Goal: Information Seeking & Learning: Find specific page/section

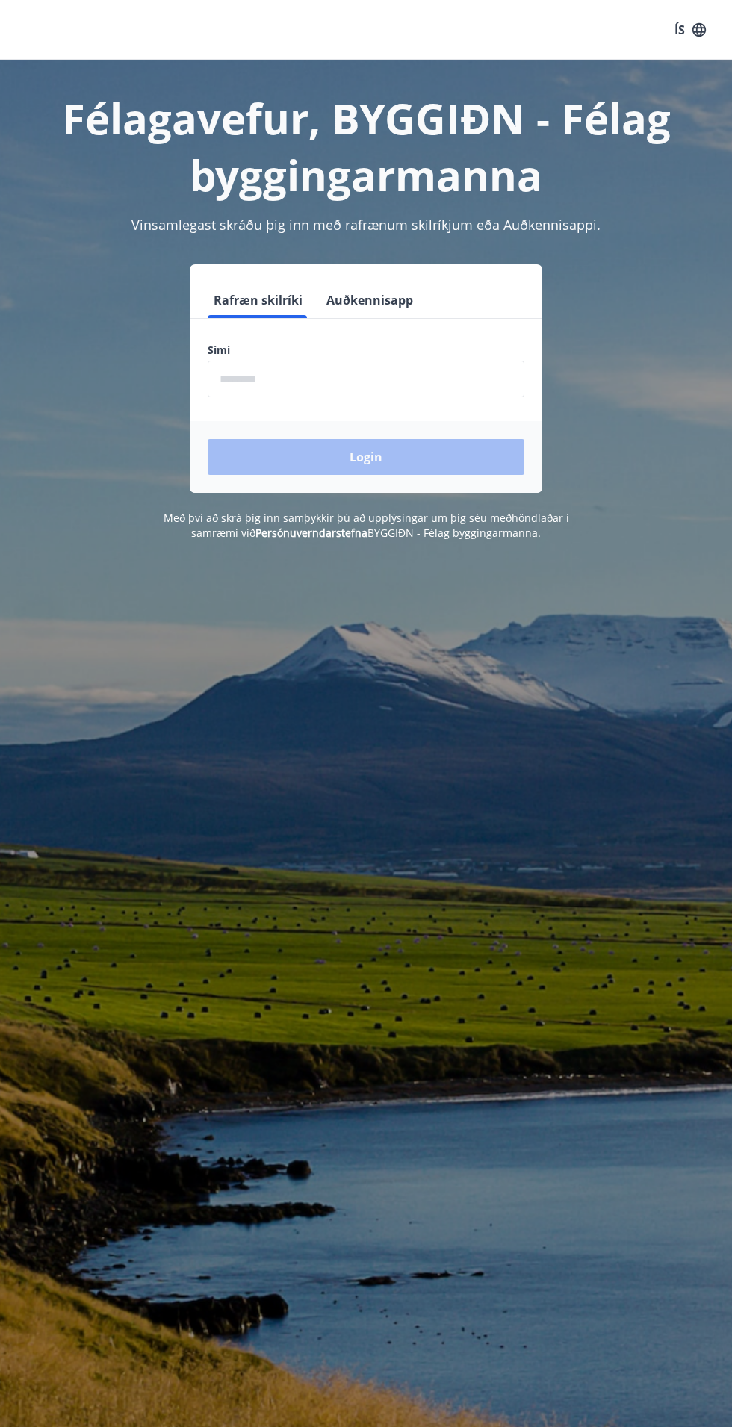
click at [322, 379] on input "phone" at bounding box center [366, 379] width 317 height 37
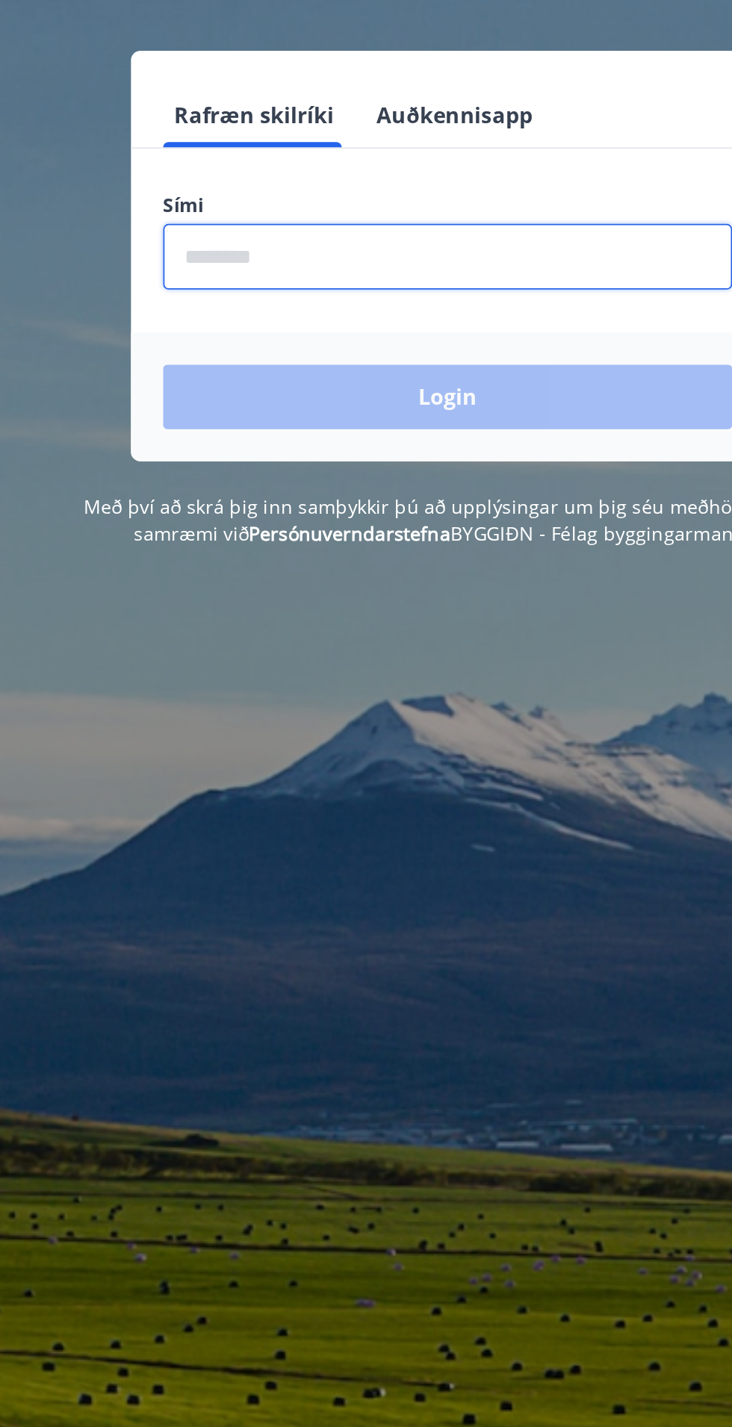
type input "********"
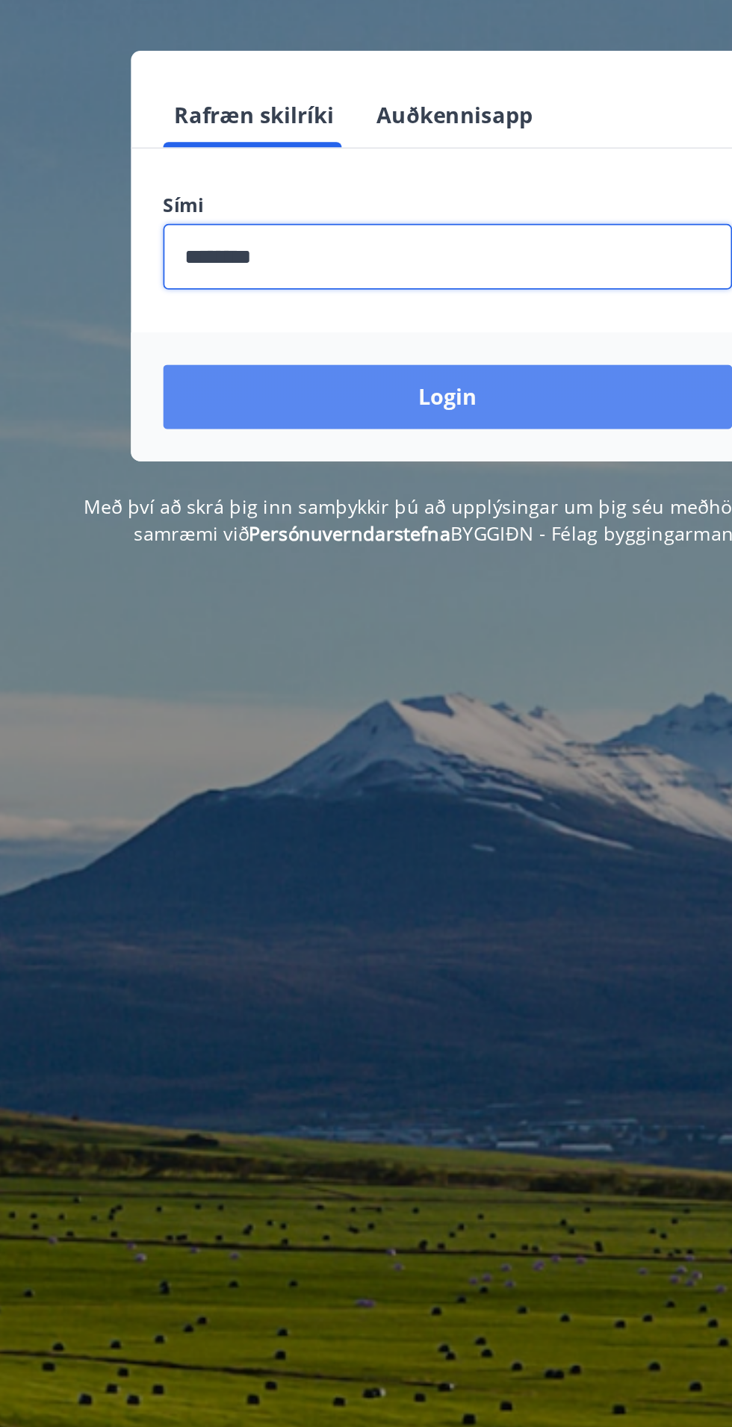
click at [372, 451] on button "Login" at bounding box center [366, 457] width 317 height 36
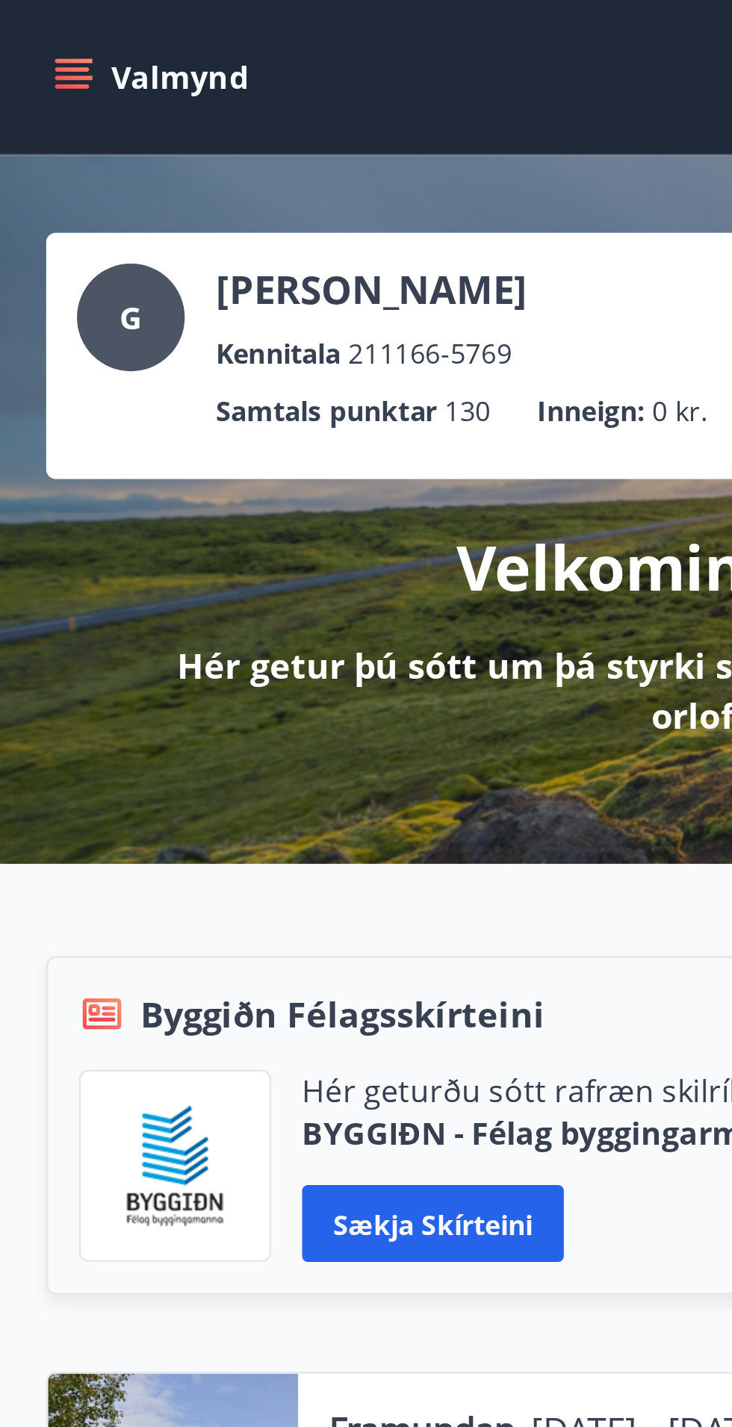
click at [22, 34] on icon "menu" at bounding box center [28, 33] width 13 height 1
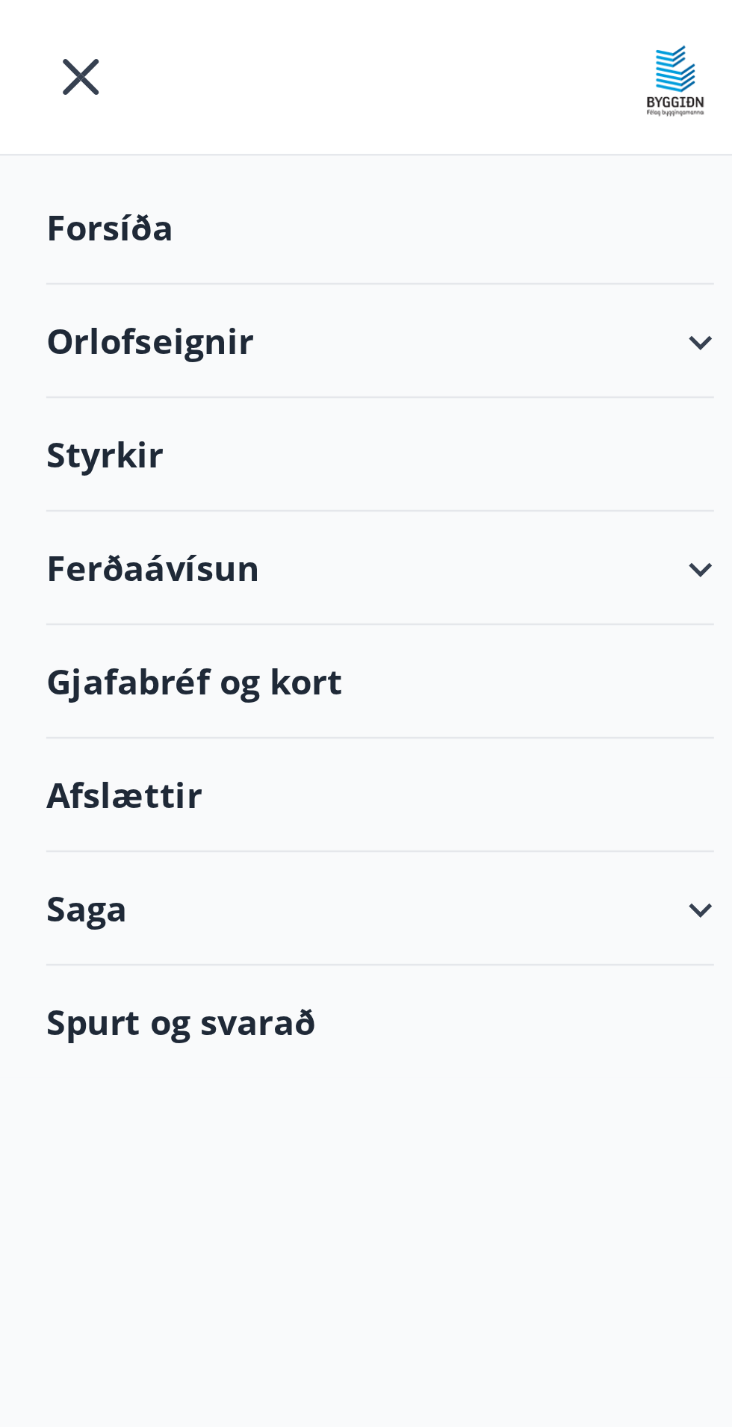
click at [52, 85] on div "Forsíða" at bounding box center [147, 88] width 259 height 44
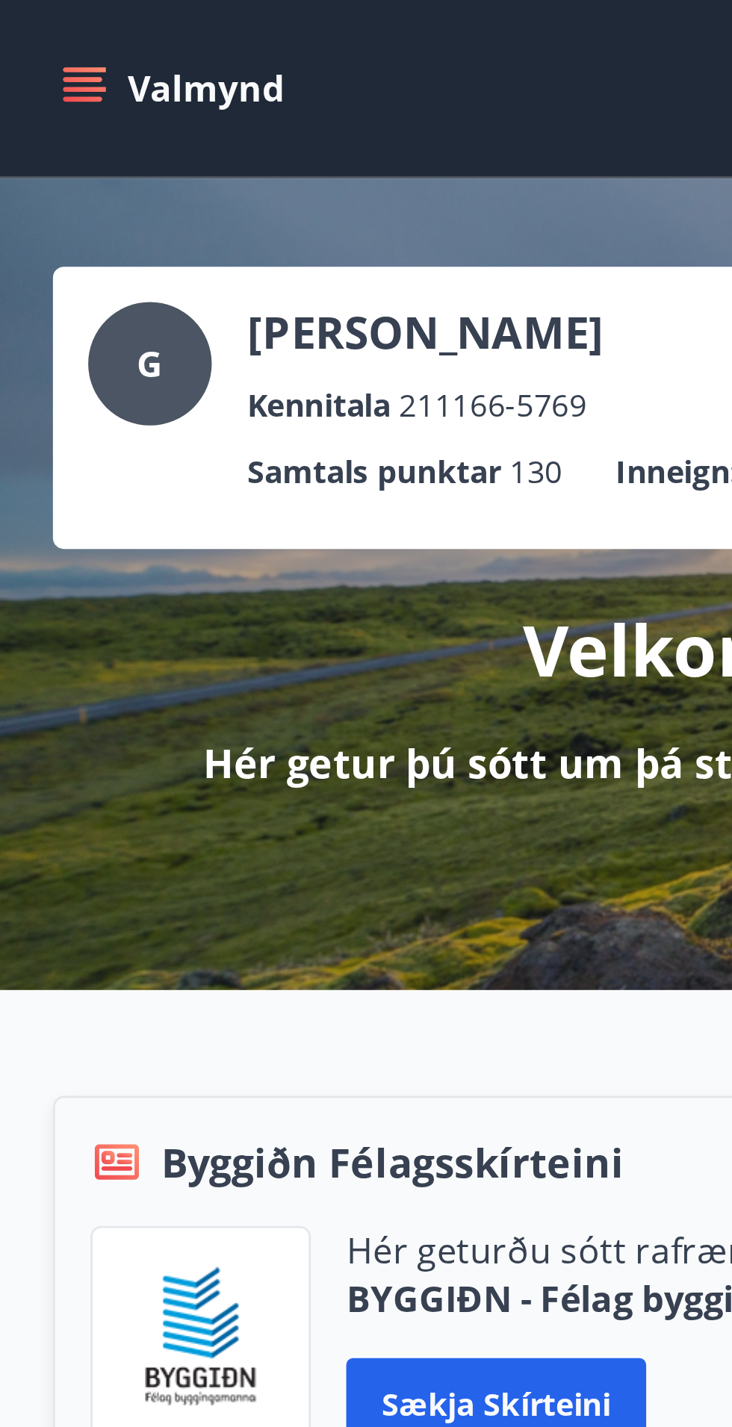
click at [27, 23] on icon "menu" at bounding box center [30, 23] width 16 height 1
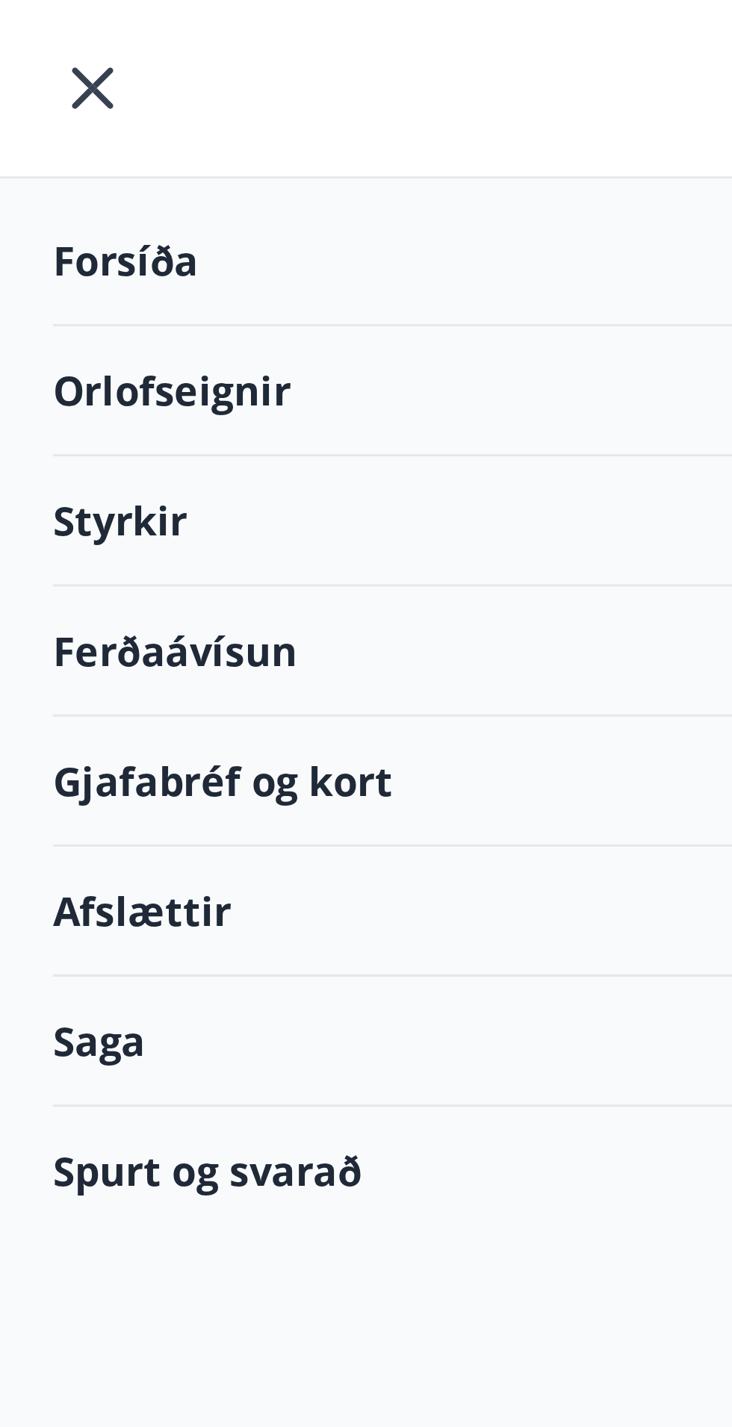
click at [111, 403] on div "Spurt og svarað" at bounding box center [147, 396] width 259 height 43
